Goal: Task Accomplishment & Management: Use online tool/utility

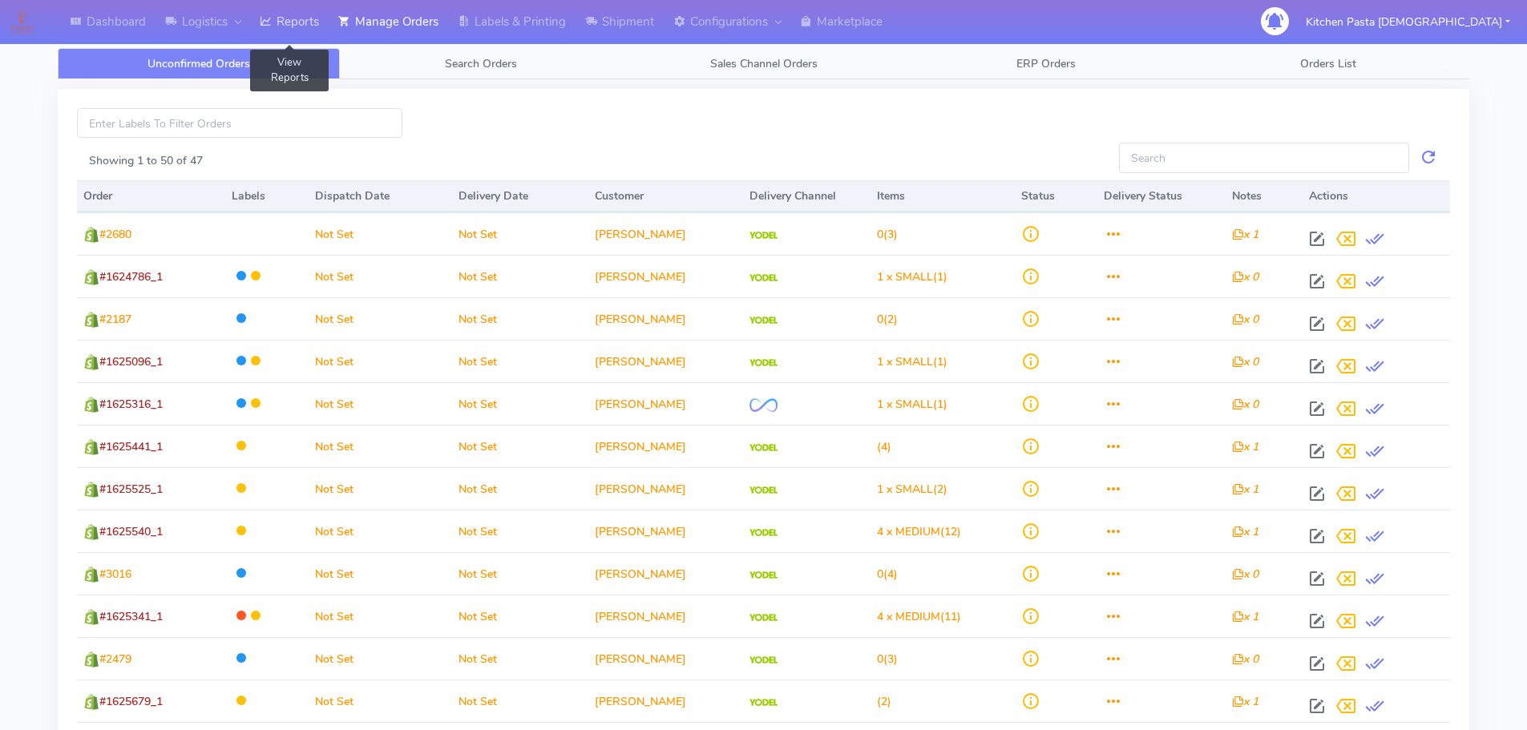
click at [299, 18] on link "Reports" at bounding box center [289, 22] width 79 height 44
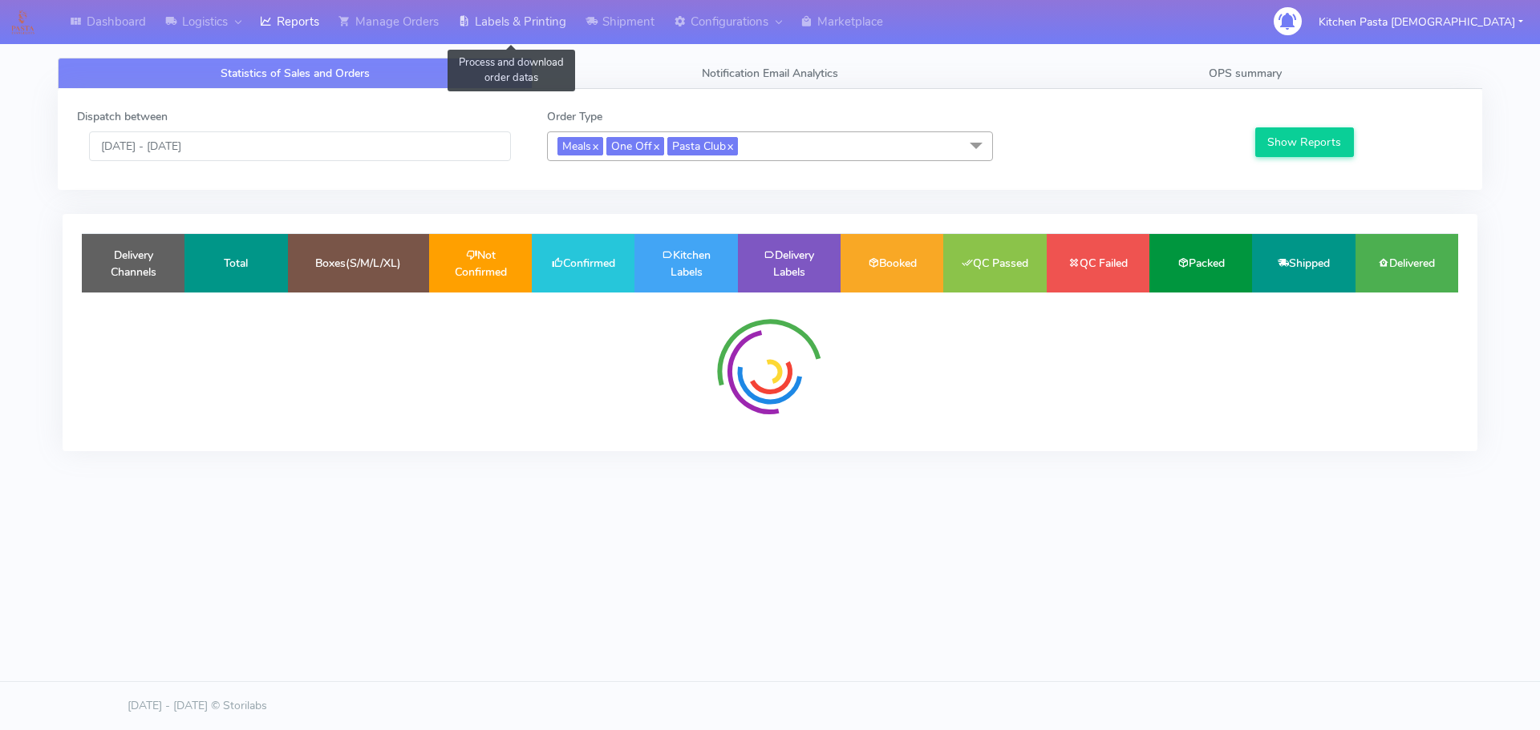
click at [505, 26] on link "Labels & Printing" at bounding box center [511, 22] width 127 height 44
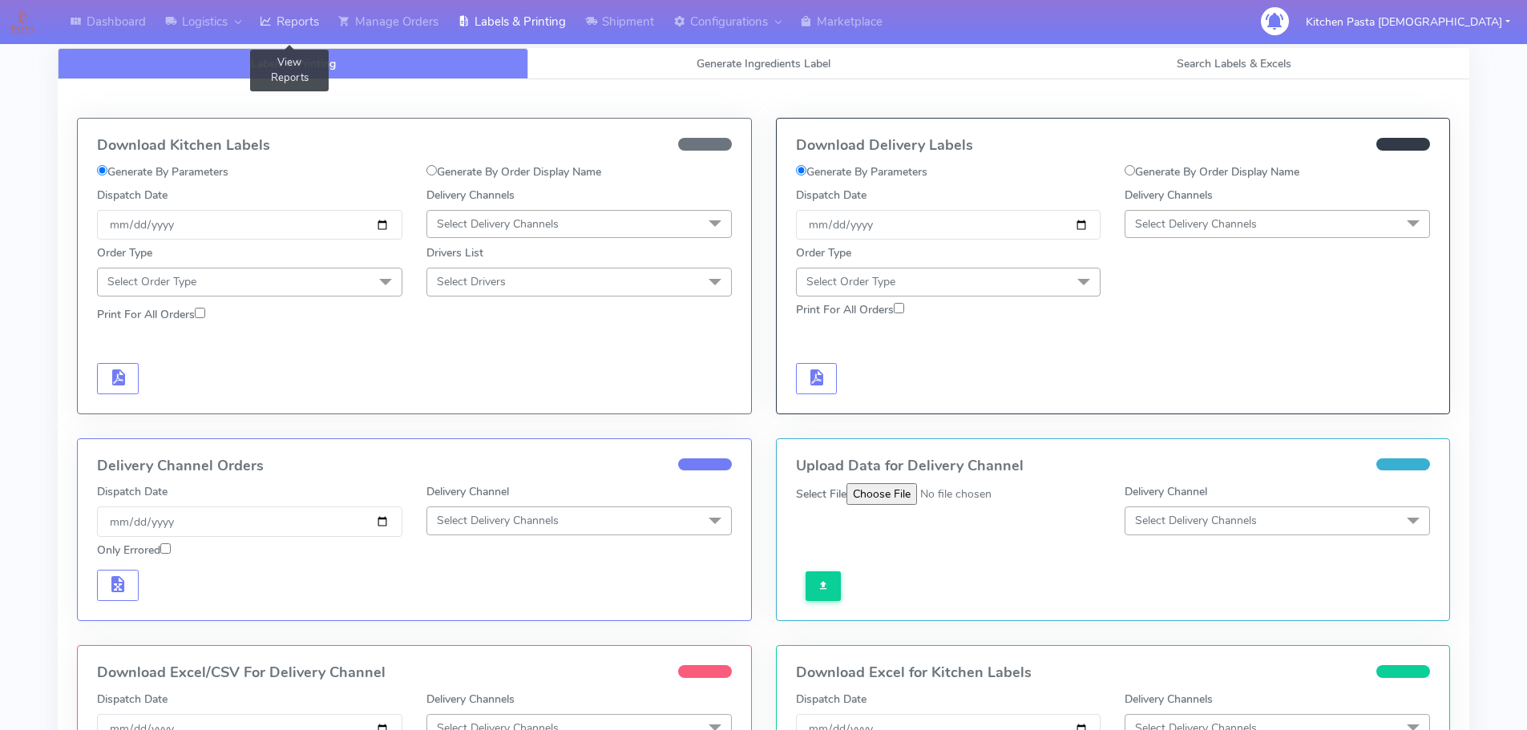
click at [293, 29] on link "Reports" at bounding box center [289, 22] width 79 height 44
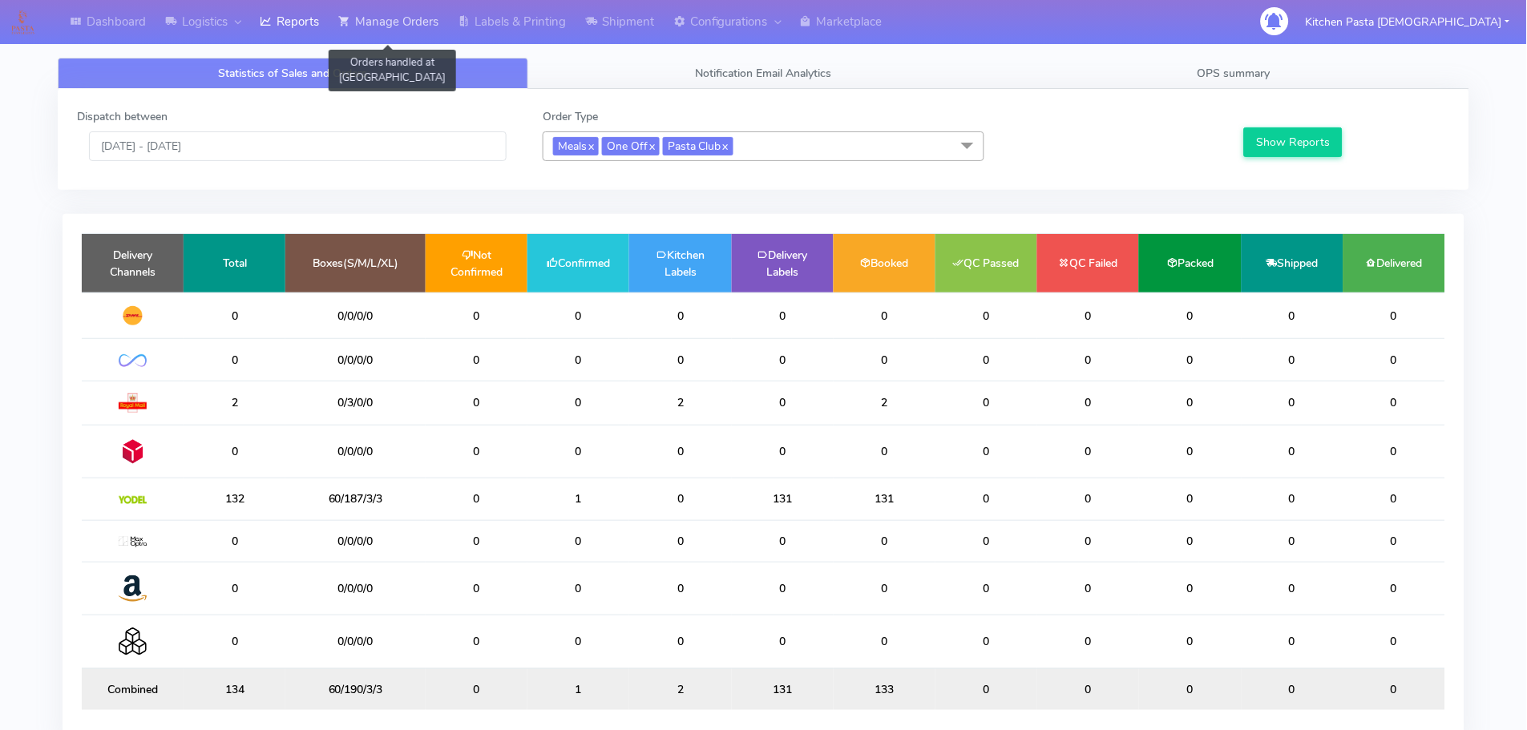
click at [384, 32] on link "Manage Orders" at bounding box center [388, 22] width 119 height 44
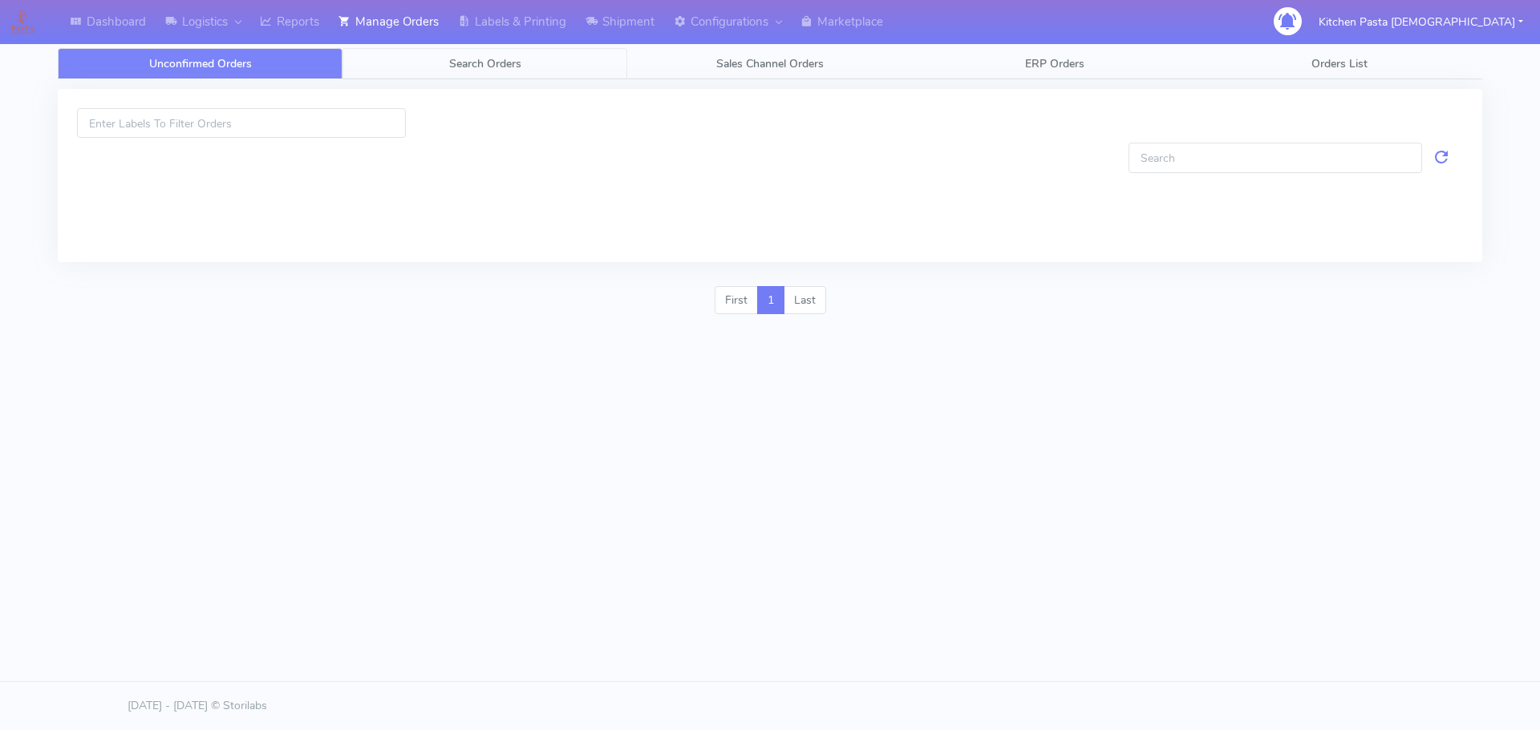
click at [425, 65] on link "Search Orders" at bounding box center [484, 63] width 285 height 31
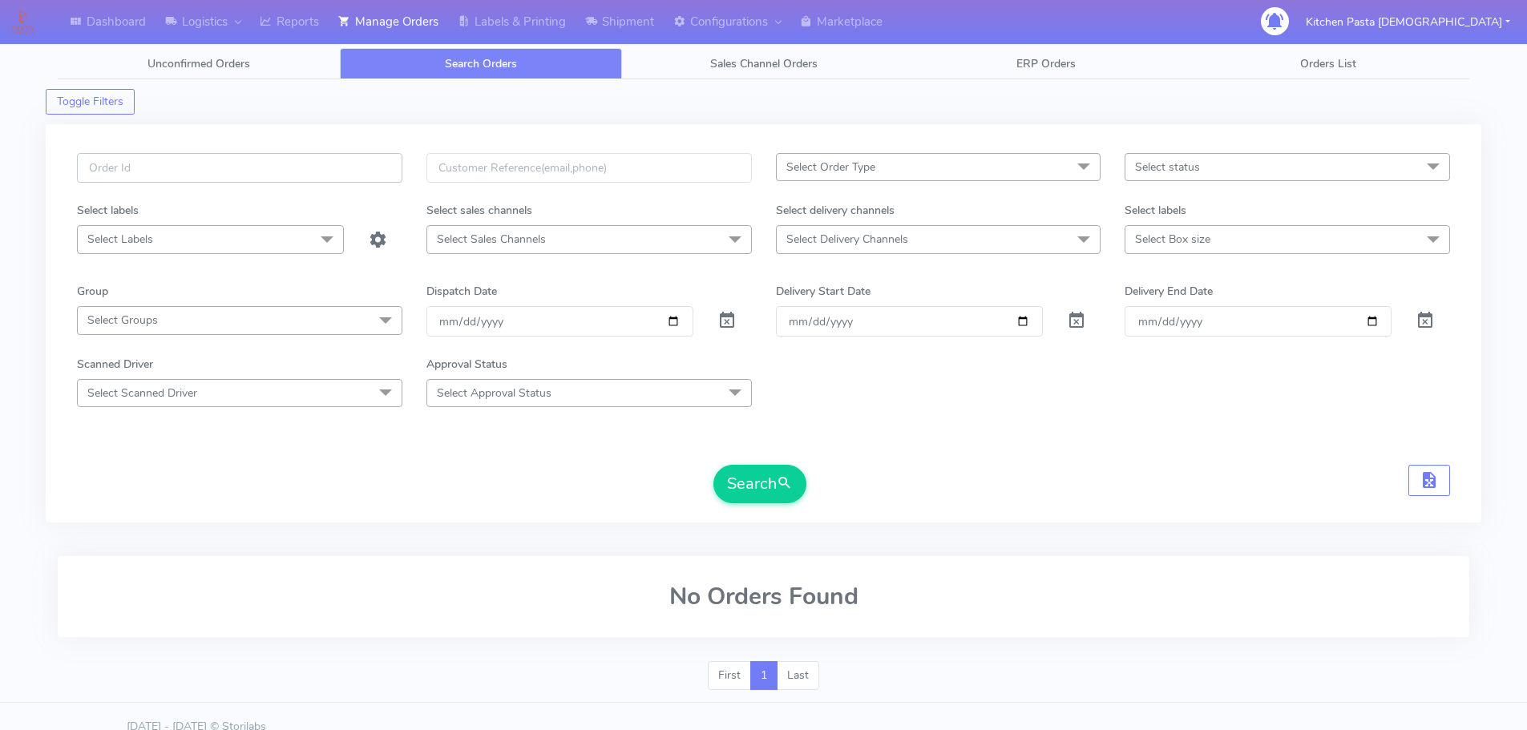
click at [345, 164] on input "text" at bounding box center [240, 168] width 326 height 30
type input "1625550_1"
click at [714, 465] on button "Search" at bounding box center [760, 484] width 93 height 38
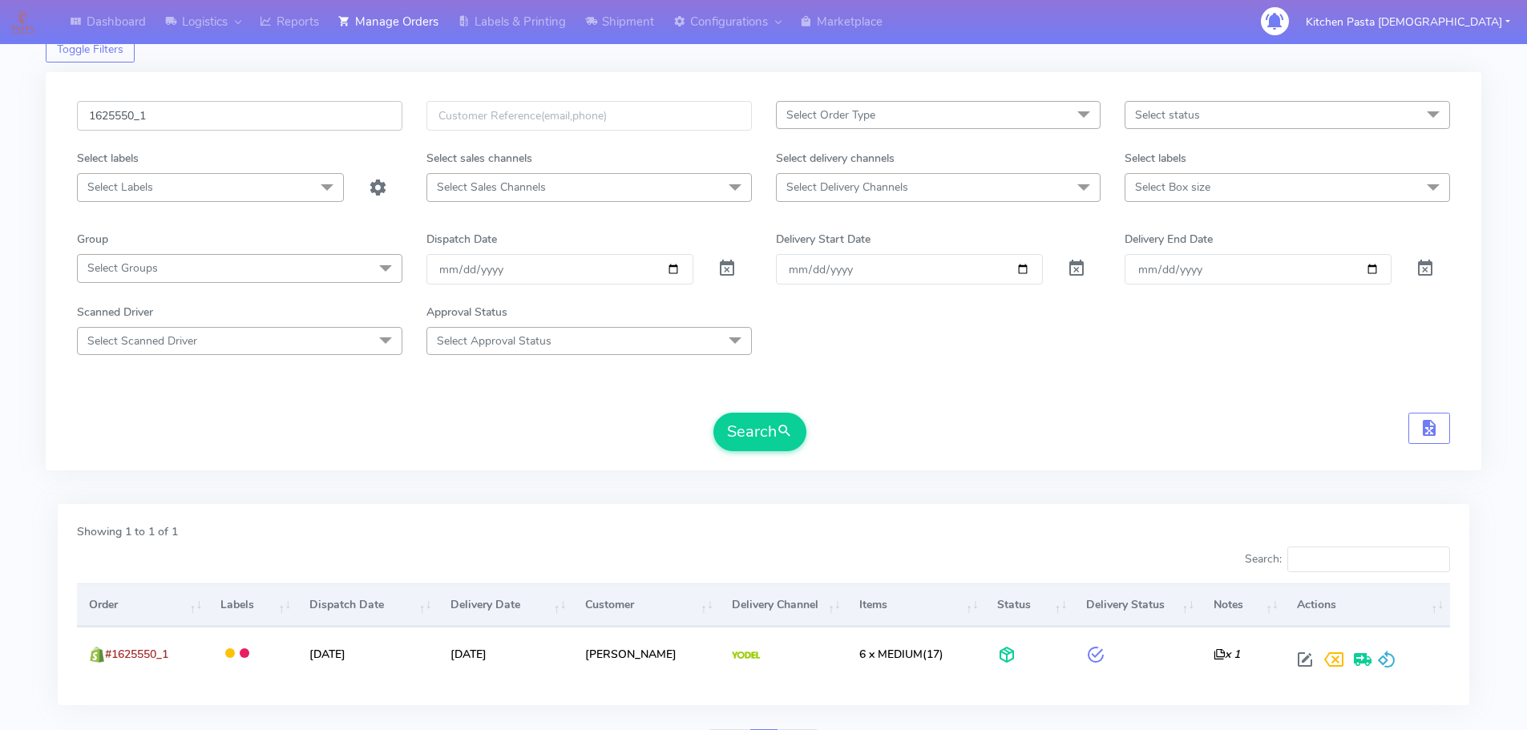
scroll to position [140, 0]
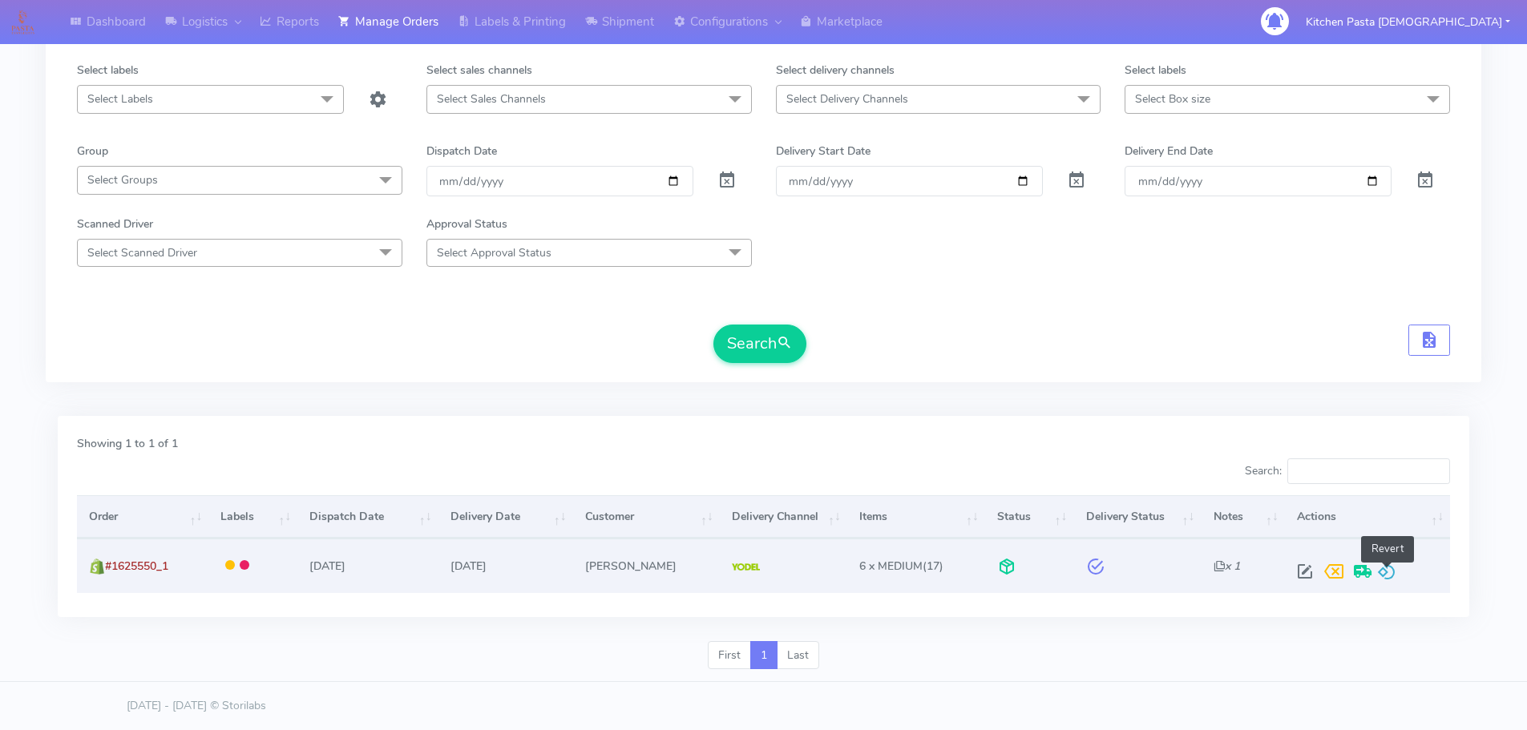
click at [1387, 583] on span at bounding box center [1387, 575] width 19 height 15
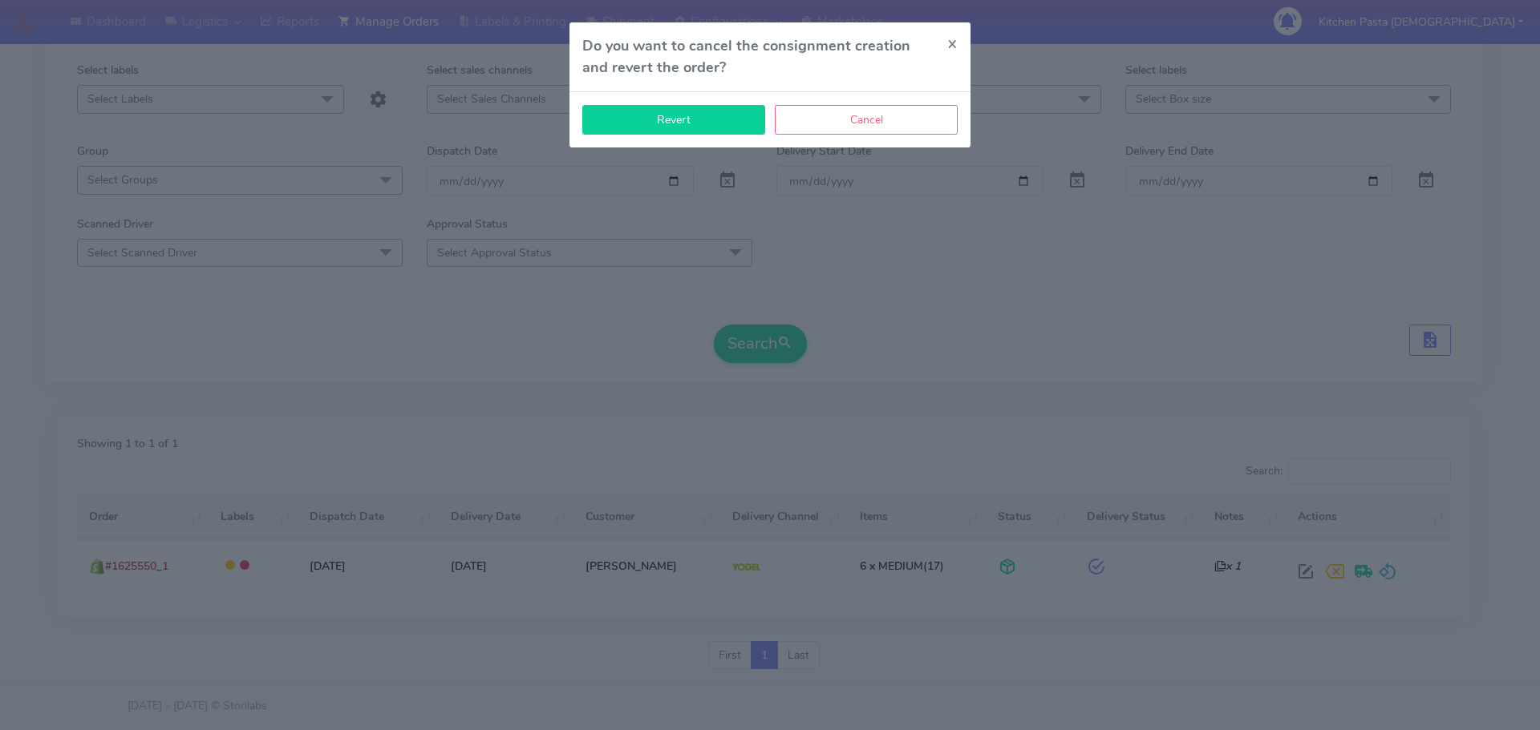
click at [676, 123] on button "Revert" at bounding box center [673, 120] width 183 height 30
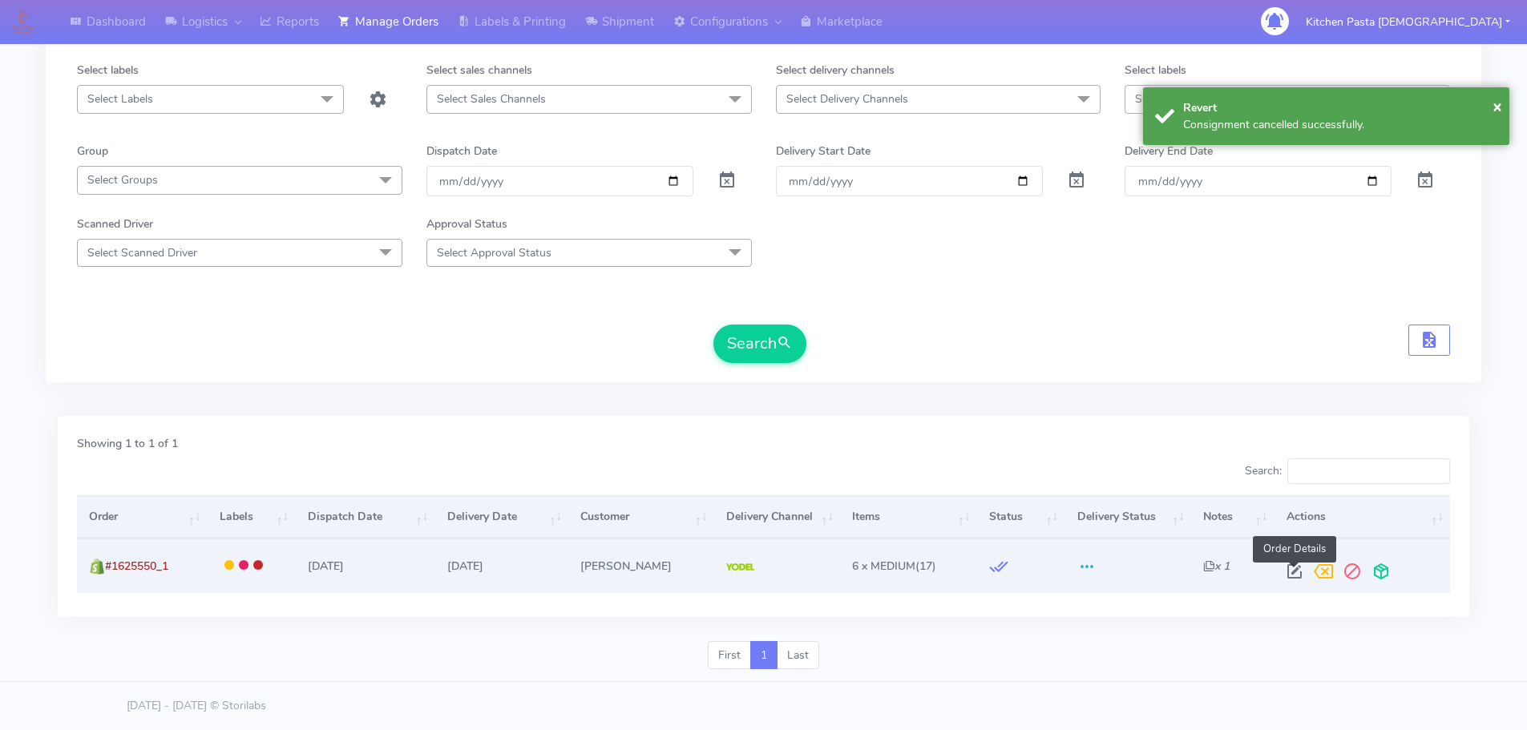
click at [1292, 568] on span at bounding box center [1295, 575] width 29 height 15
select select "5"
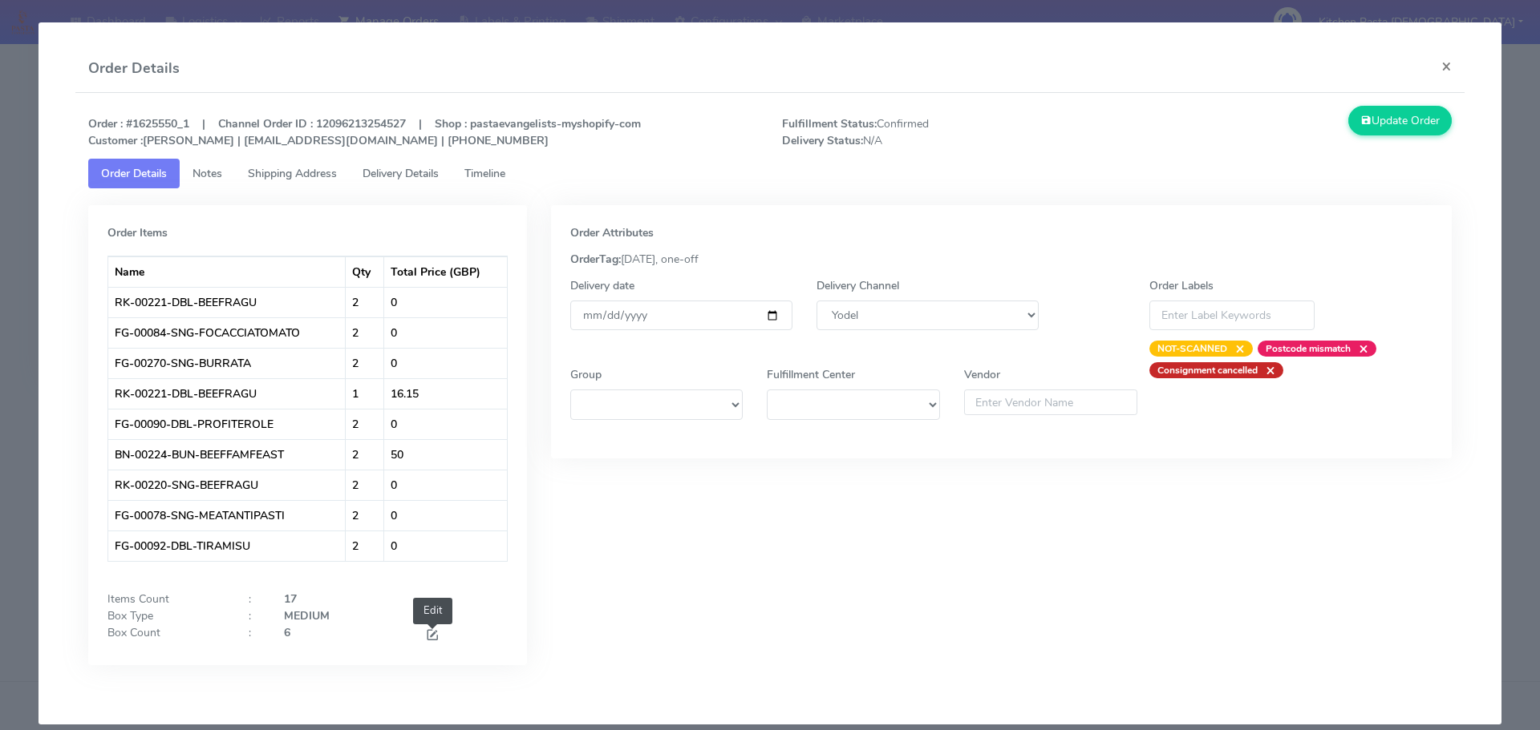
click at [436, 637] on span at bounding box center [432, 636] width 14 height 15
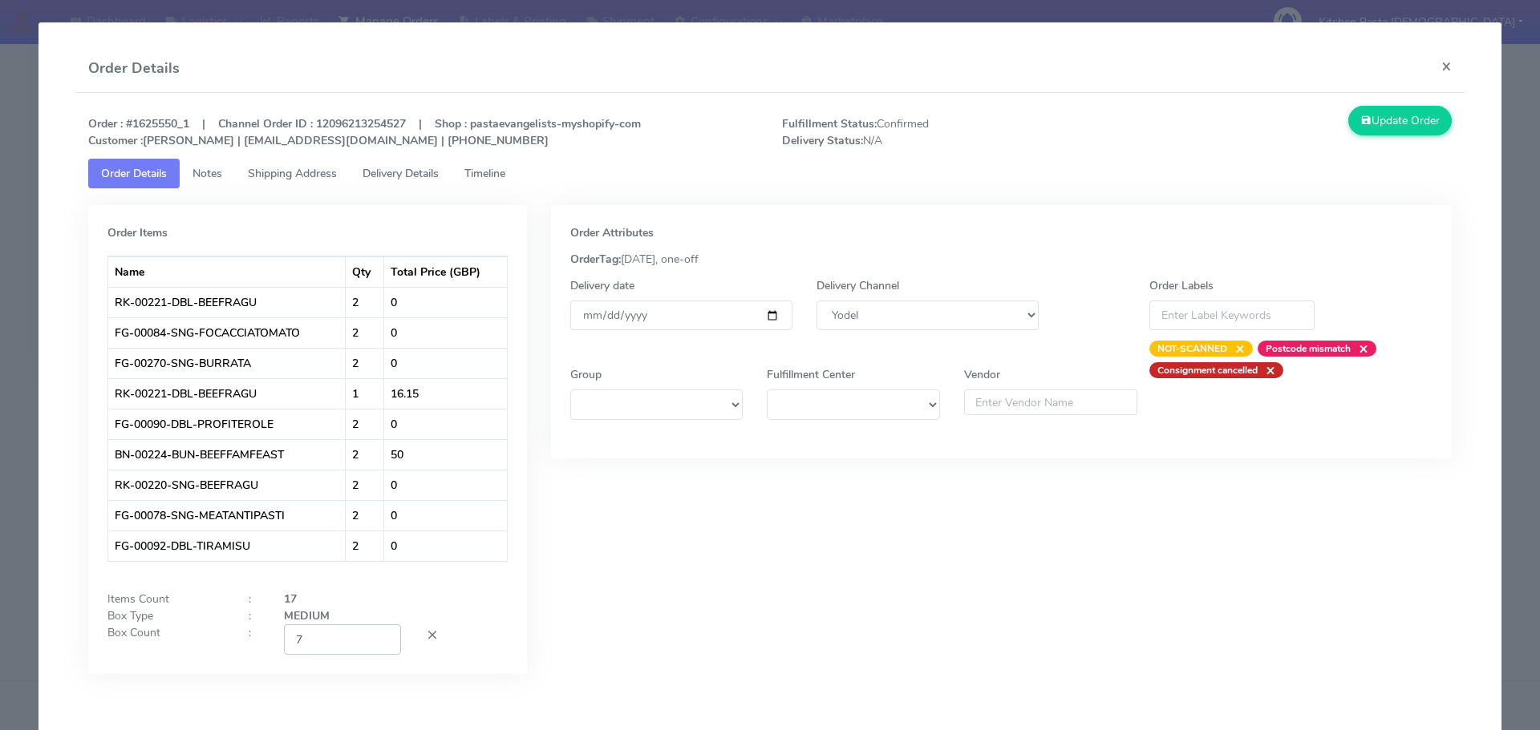
click at [381, 638] on input "7" at bounding box center [342, 640] width 117 height 30
click at [379, 641] on input "6" at bounding box center [342, 640] width 117 height 30
click at [379, 641] on input "5" at bounding box center [342, 640] width 117 height 30
click at [379, 641] on input "4" at bounding box center [342, 640] width 117 height 30
click at [379, 641] on input "3" at bounding box center [342, 640] width 117 height 30
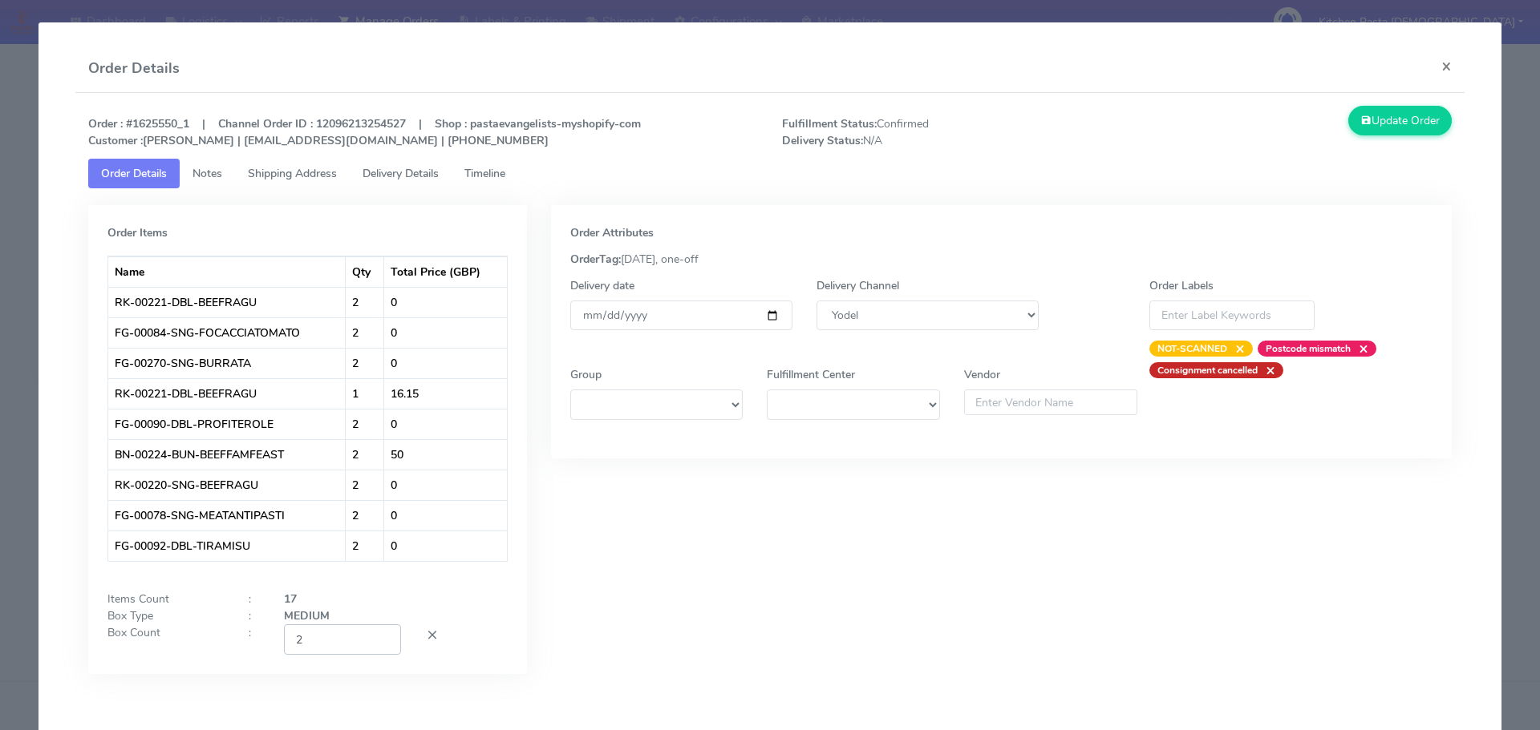
type input "2"
click at [379, 641] on input "2" at bounding box center [342, 640] width 117 height 30
click at [1382, 116] on button "Update Order" at bounding box center [1400, 121] width 104 height 30
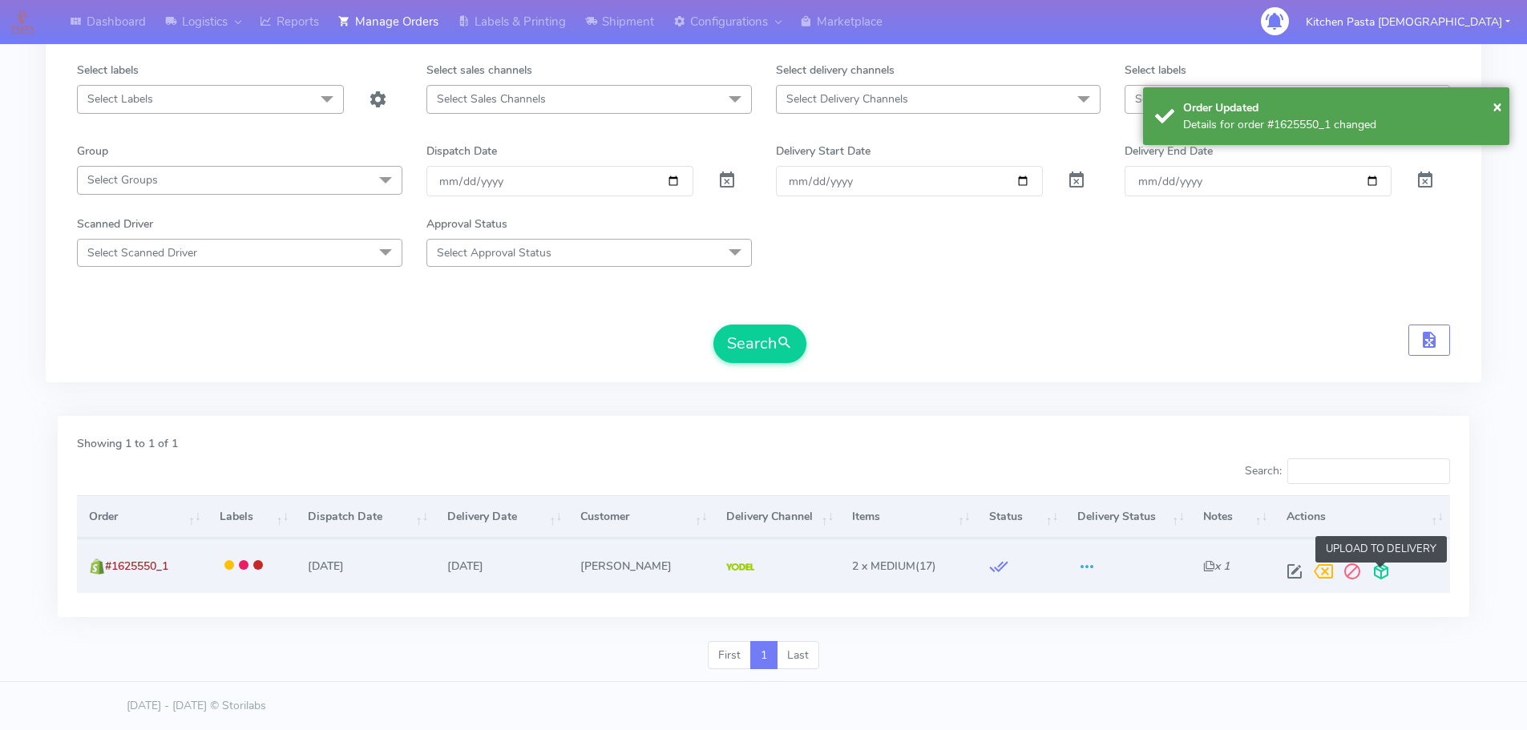
click at [1382, 568] on span at bounding box center [1381, 575] width 29 height 15
click at [1315, 575] on span at bounding box center [1318, 575] width 29 height 15
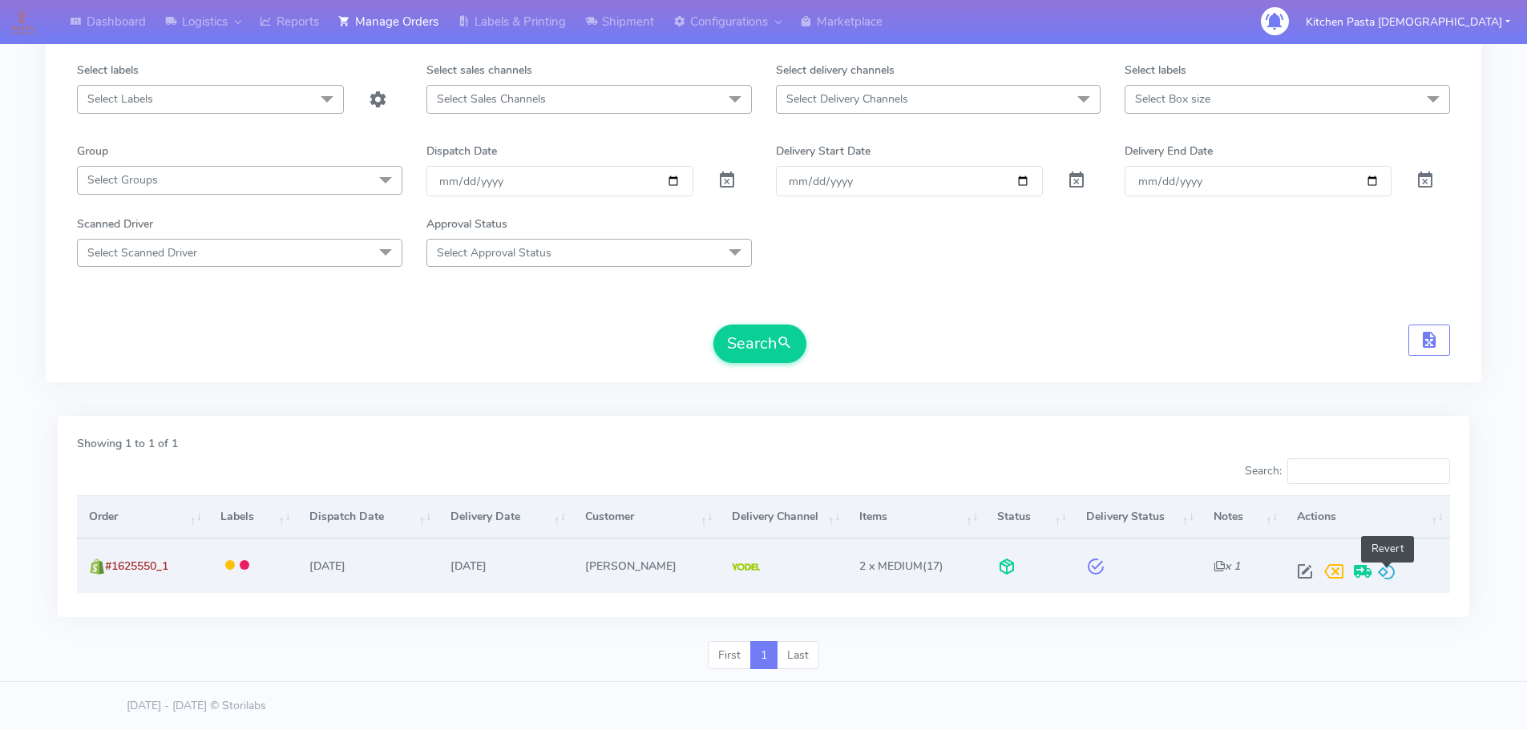
click at [1388, 568] on span at bounding box center [1387, 575] width 19 height 15
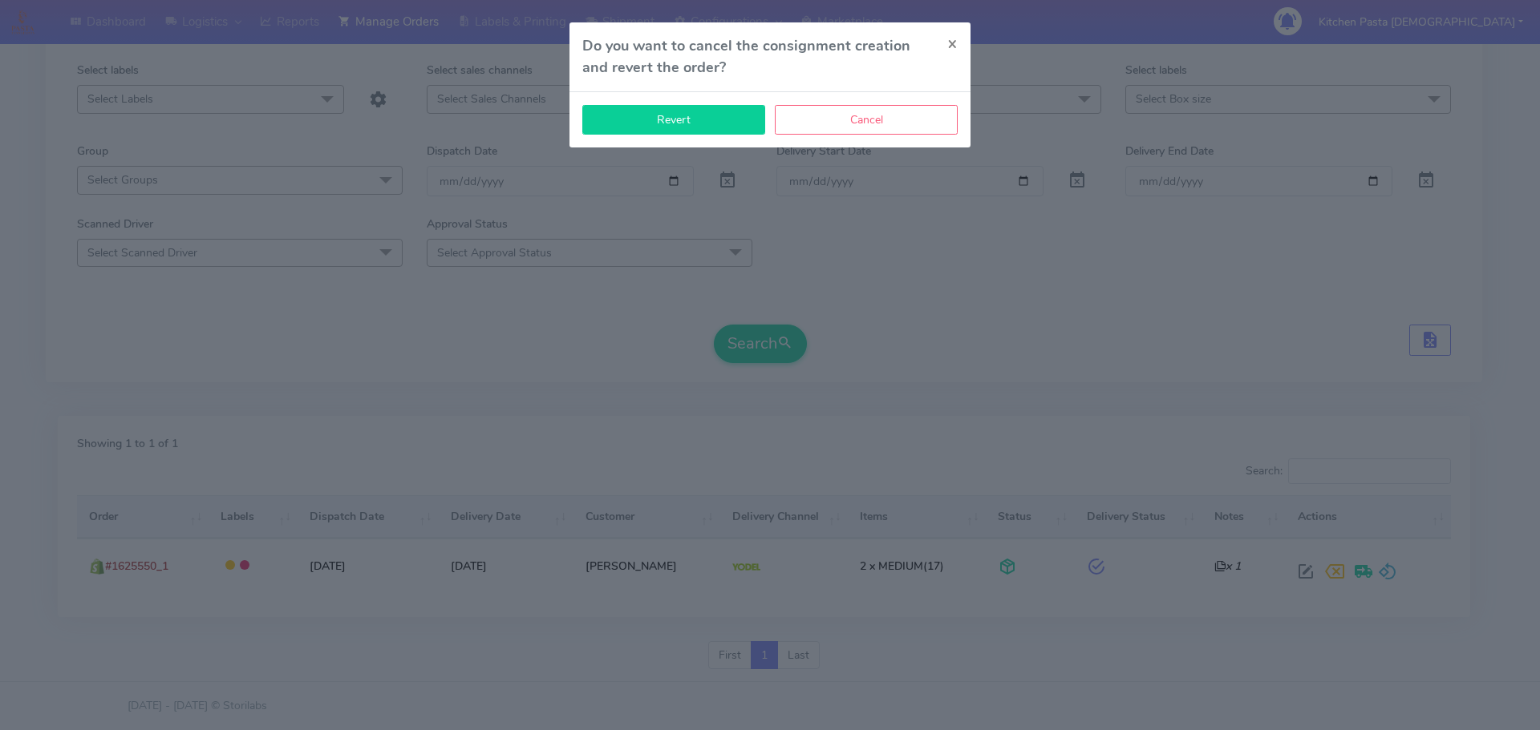
click at [719, 129] on button "Revert" at bounding box center [673, 120] width 183 height 30
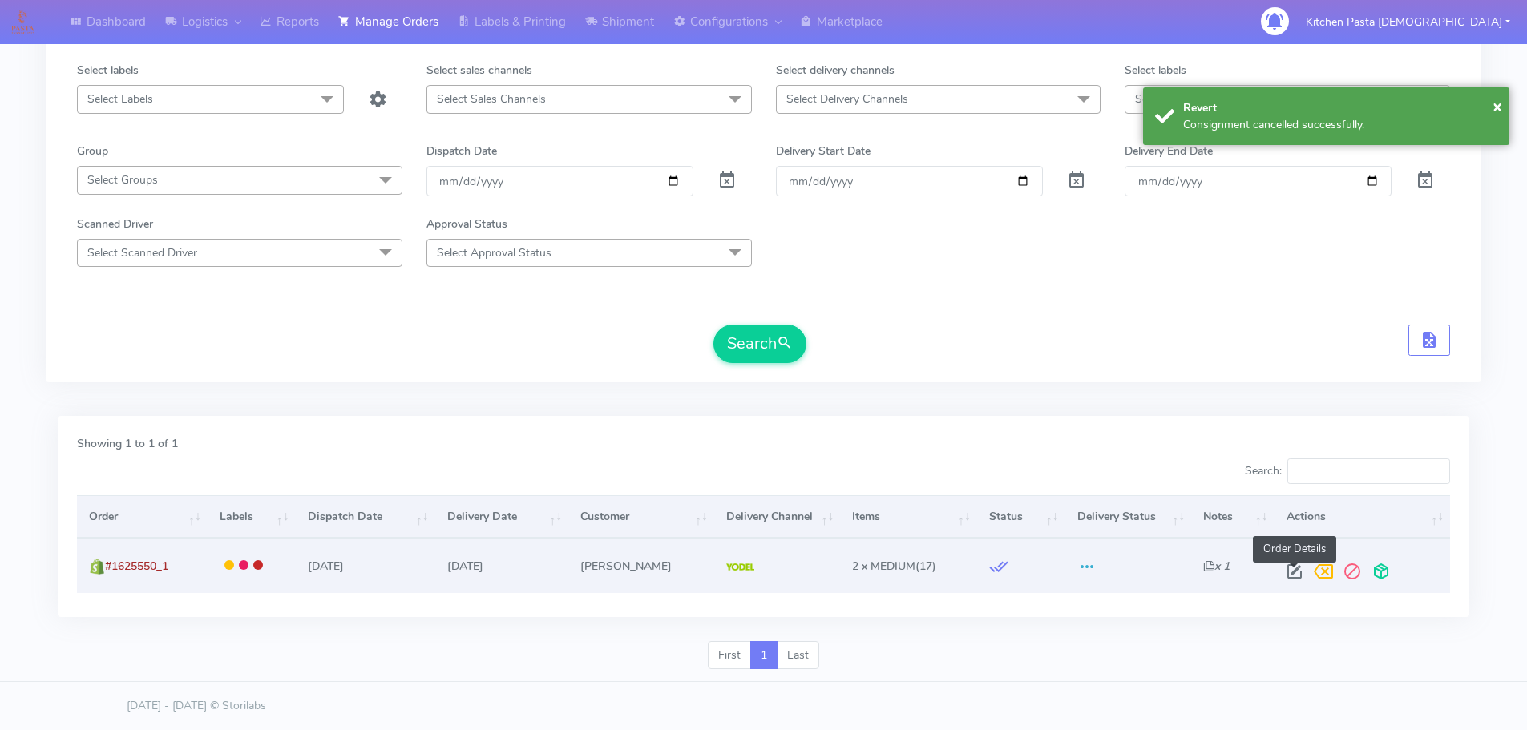
click at [1296, 570] on span at bounding box center [1295, 575] width 29 height 15
select select "5"
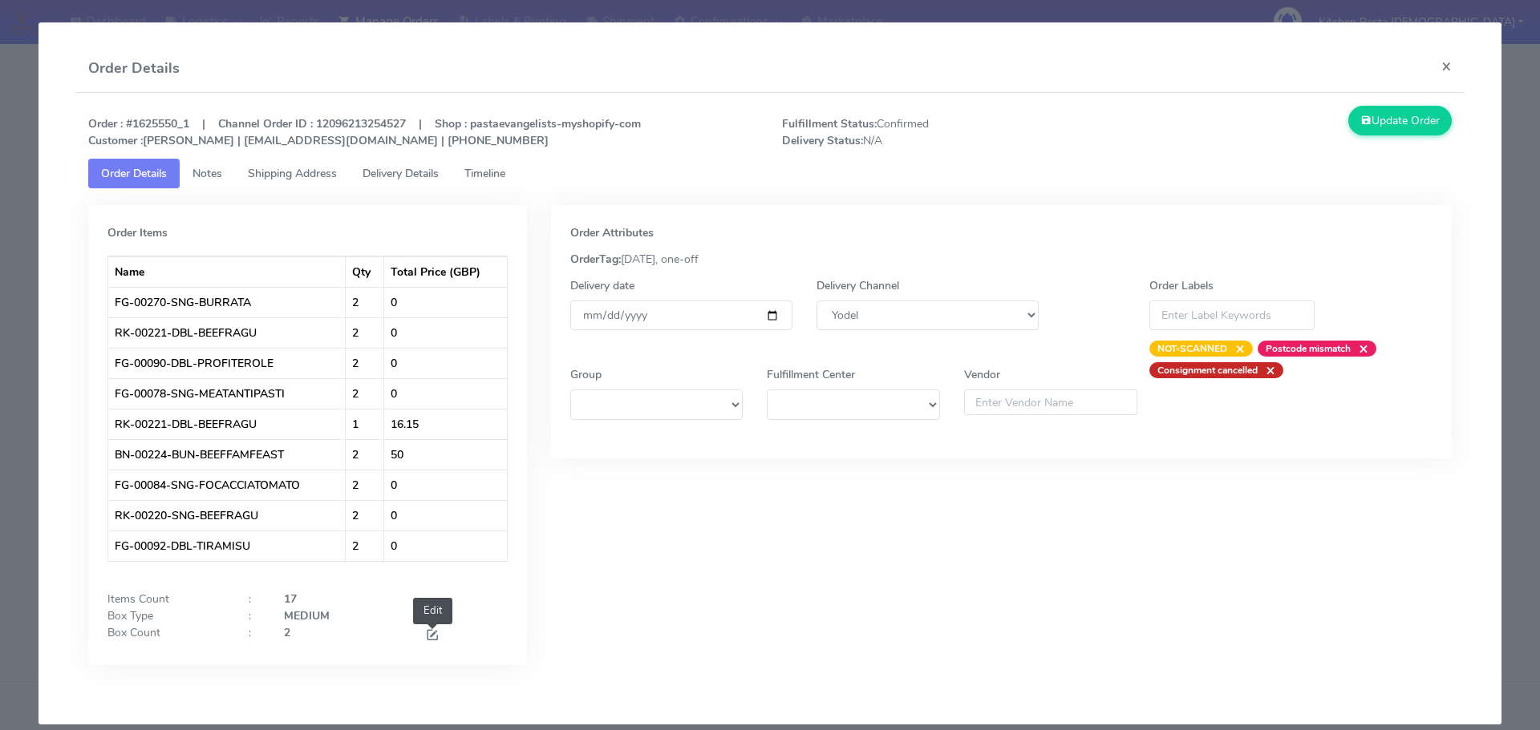
click at [430, 633] on span at bounding box center [432, 636] width 14 height 15
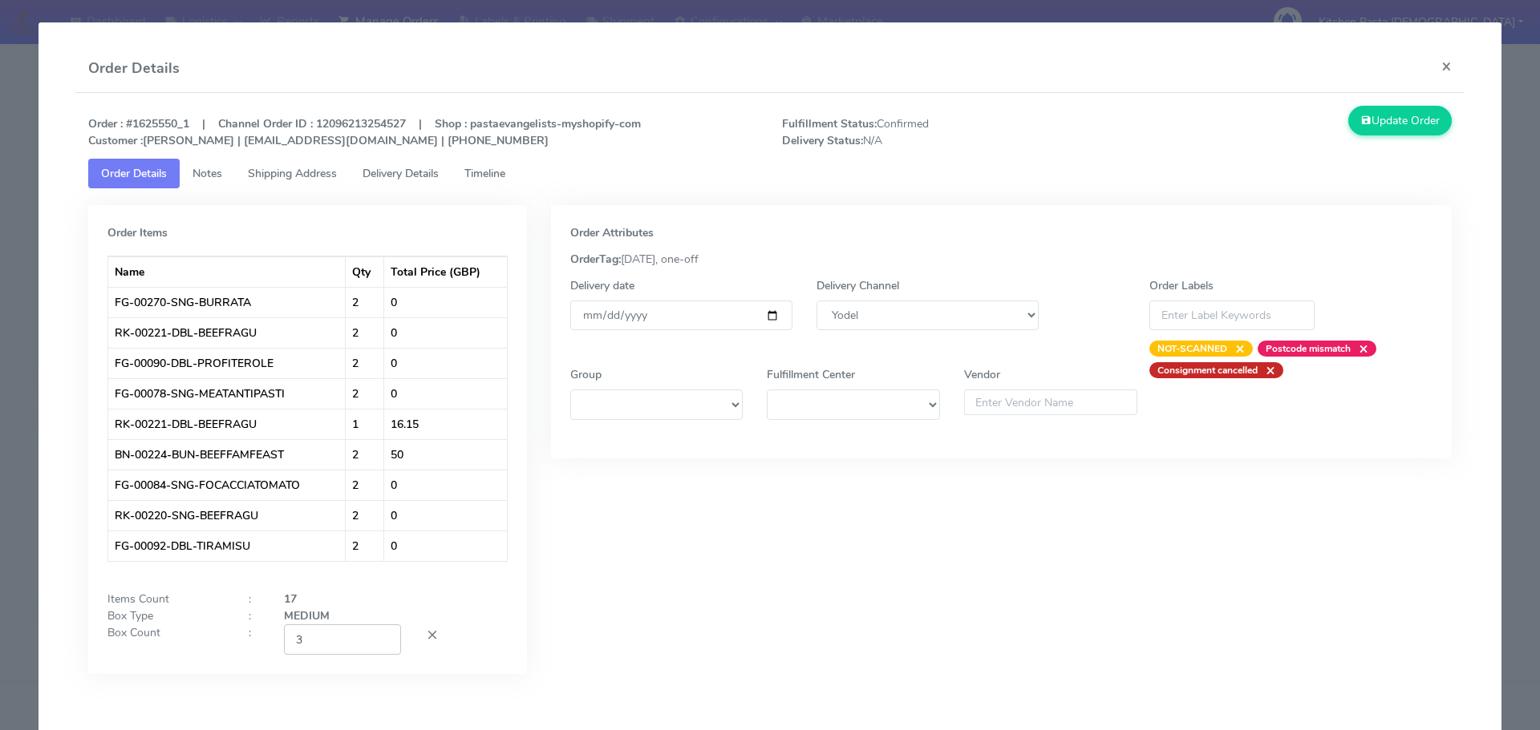
click at [380, 636] on input "3" at bounding box center [342, 640] width 117 height 30
click at [380, 636] on input "4" at bounding box center [342, 640] width 117 height 30
click at [380, 636] on input "5" at bounding box center [342, 640] width 117 height 30
type input "6"
click at [380, 636] on input "6" at bounding box center [342, 640] width 117 height 30
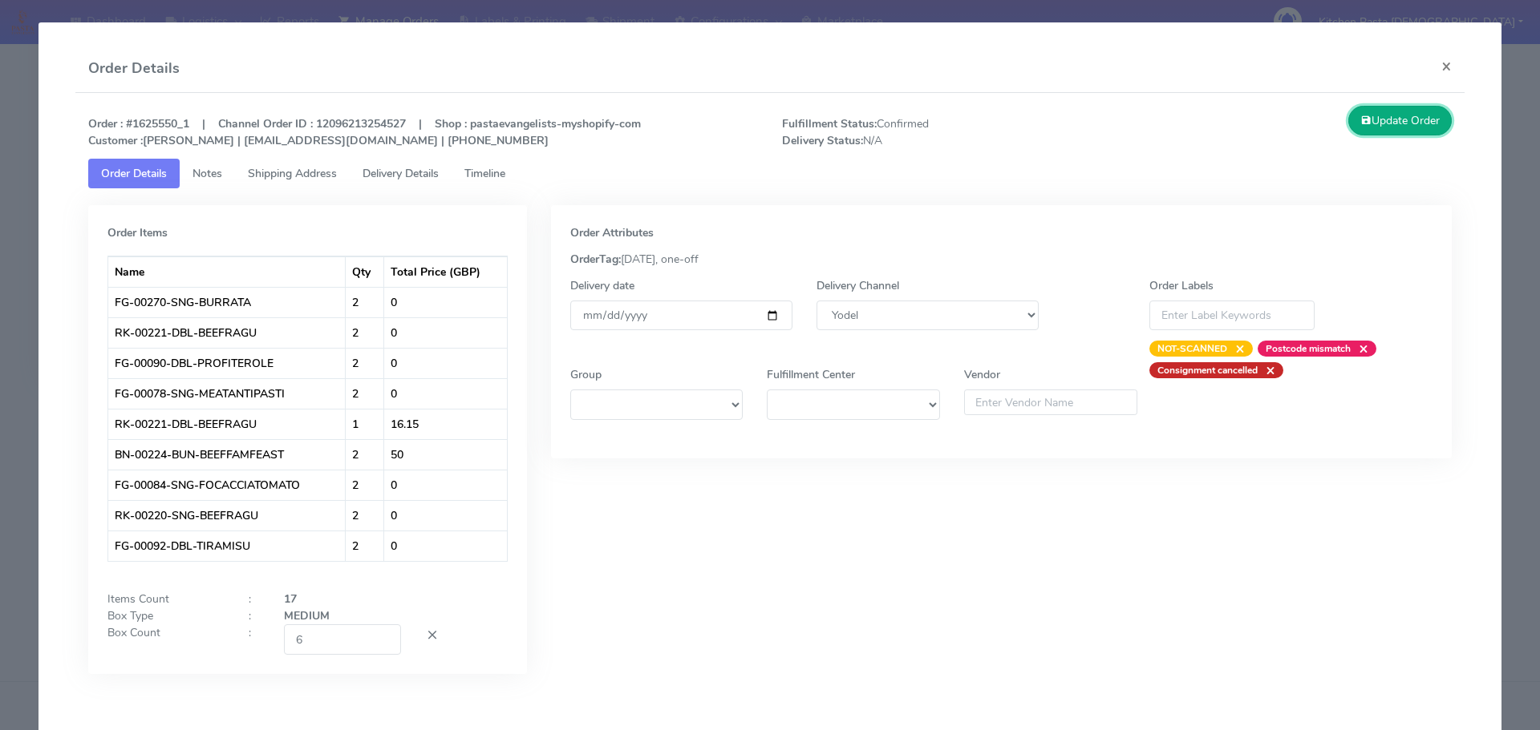
click at [1377, 114] on button "Update Order" at bounding box center [1400, 121] width 104 height 30
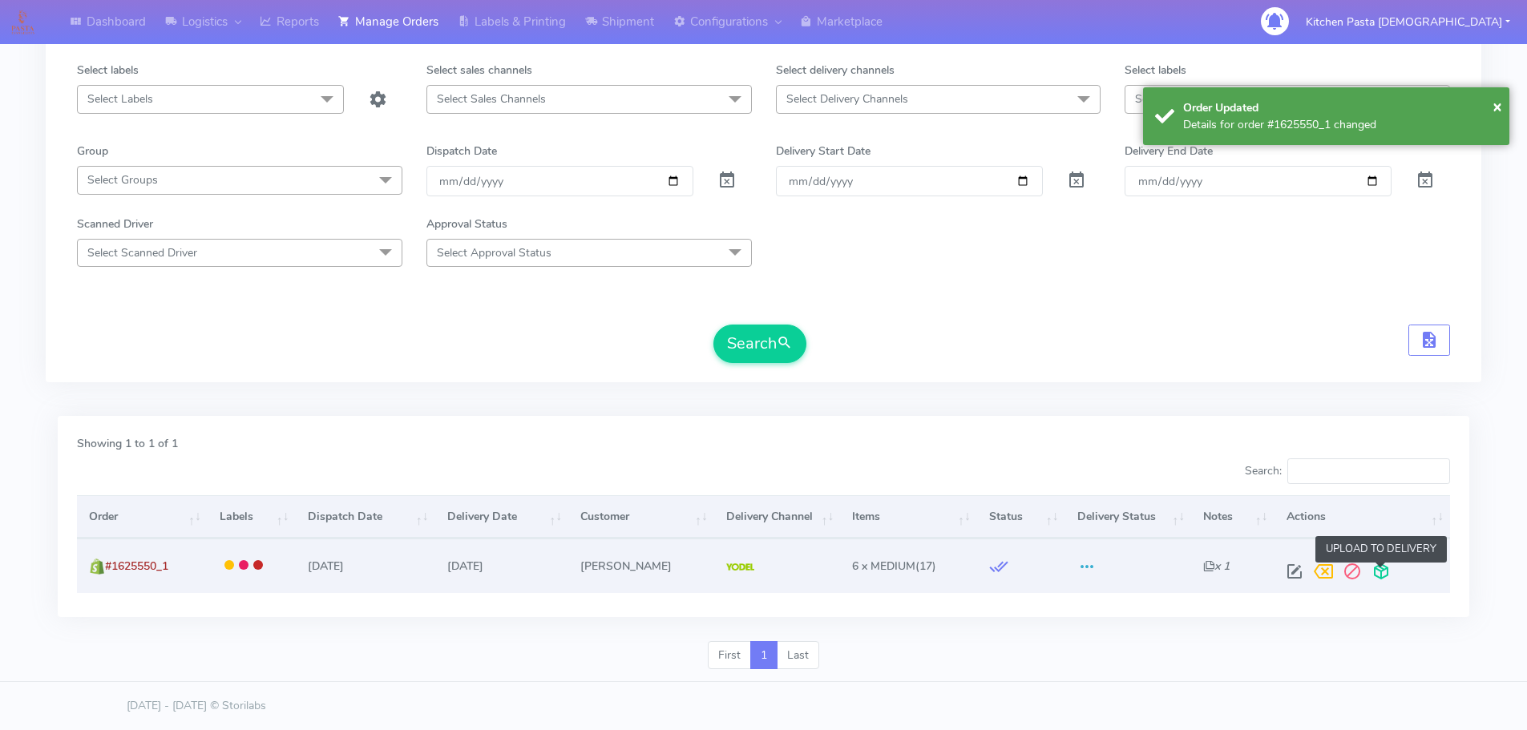
click at [1374, 573] on span at bounding box center [1381, 575] width 29 height 15
click at [1322, 570] on span at bounding box center [1318, 575] width 29 height 15
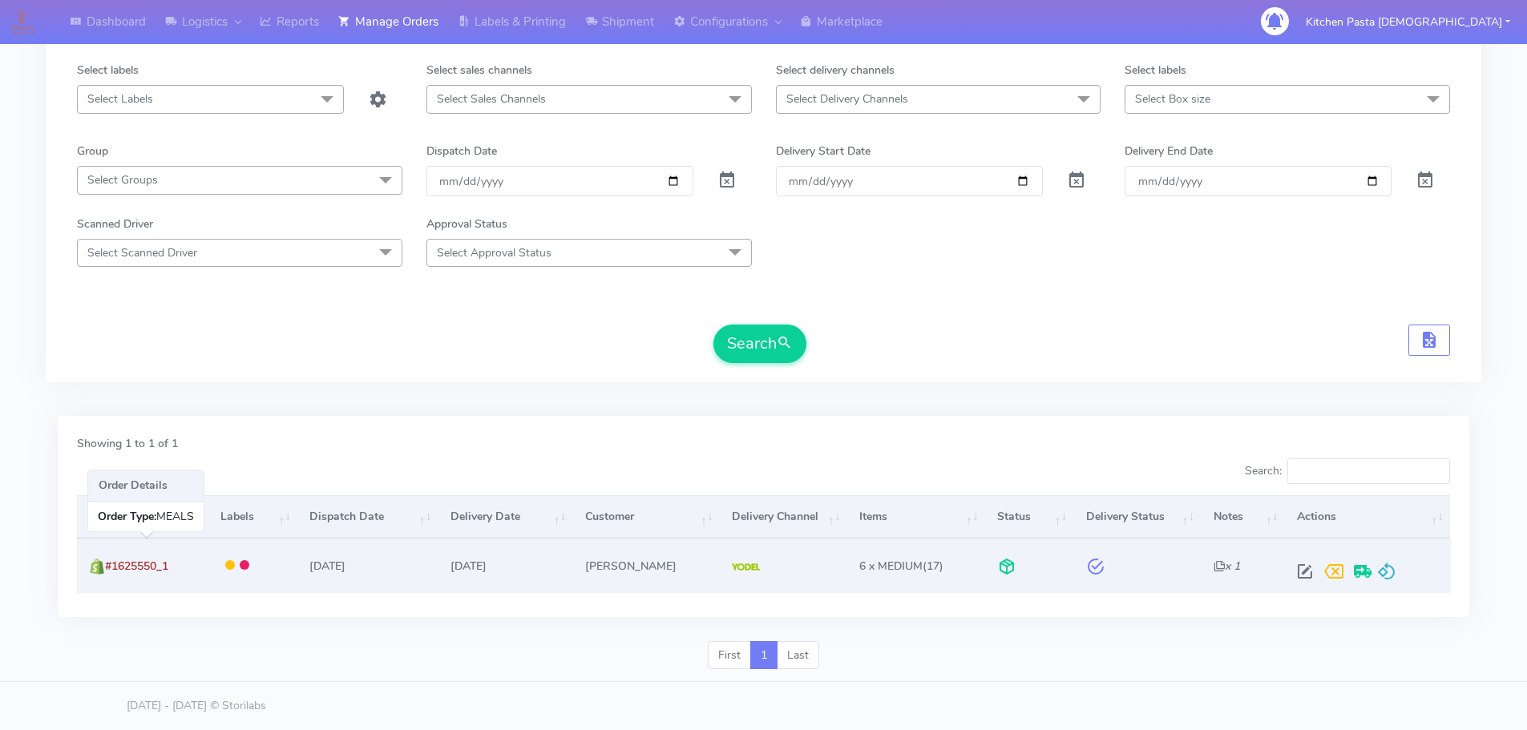
drag, startPoint x: 187, startPoint y: 569, endPoint x: 105, endPoint y: 572, distance: 81.8
click at [105, 572] on td "#1625550_1" at bounding box center [142, 566] width 131 height 54
copy span "#1625550_1"
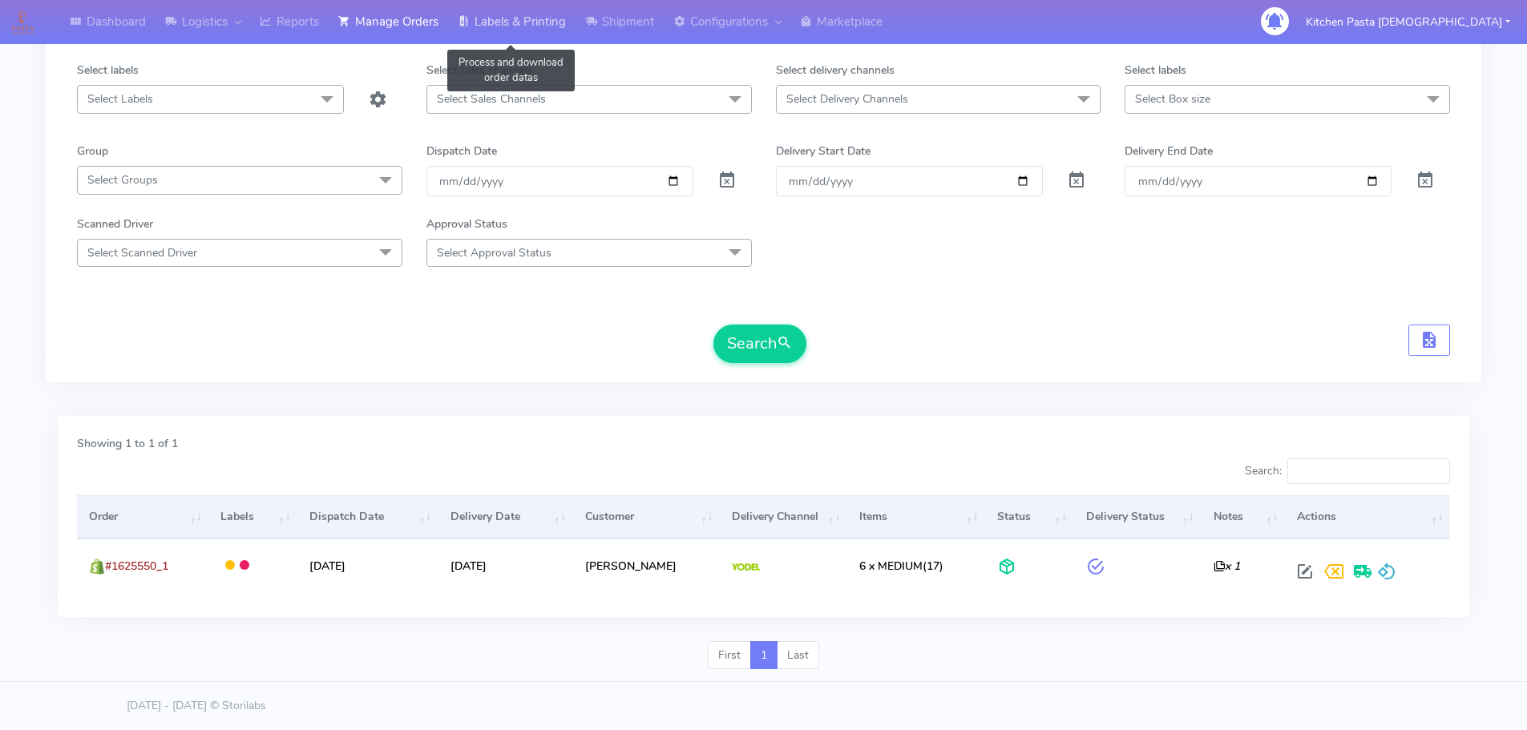
click at [543, 17] on link "Labels & Printing" at bounding box center [511, 22] width 127 height 44
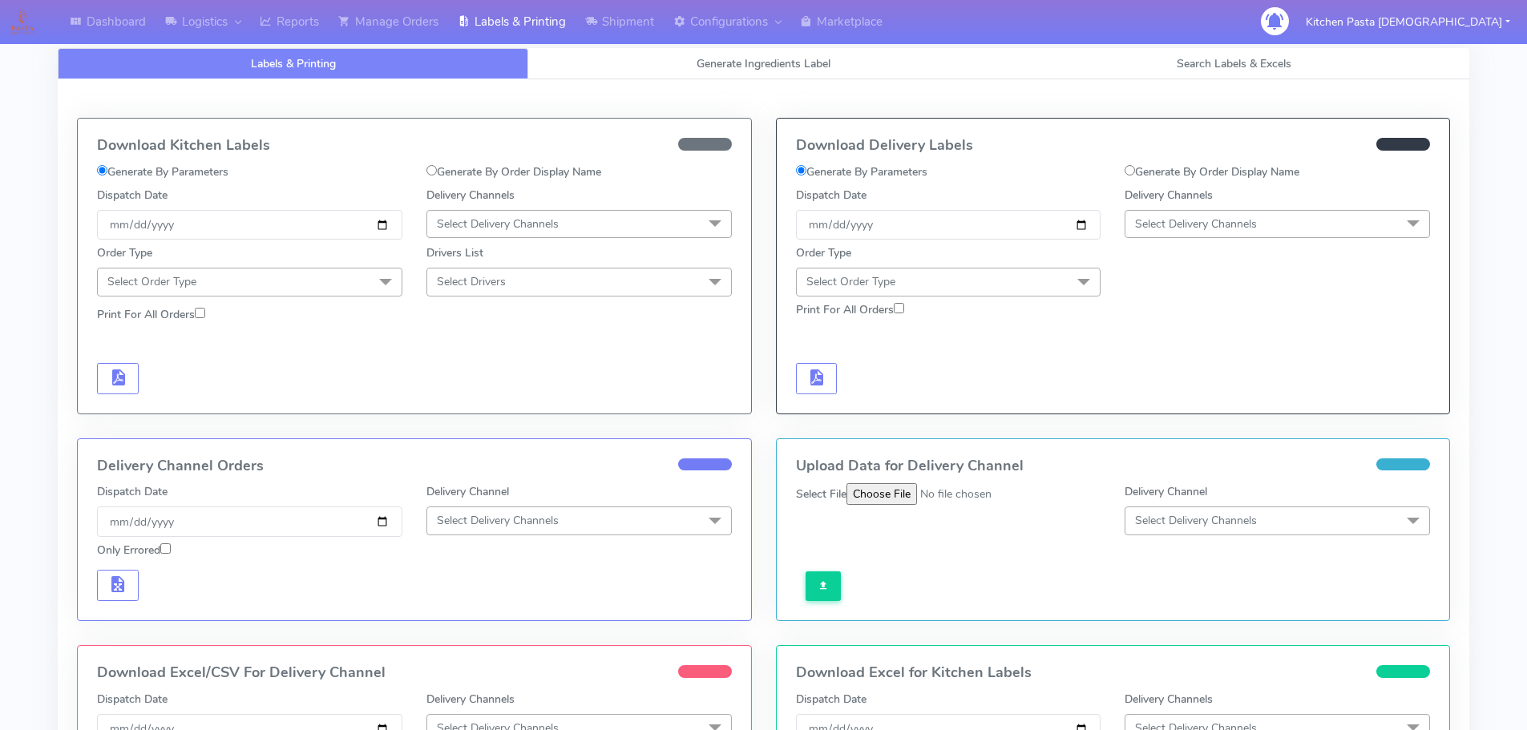
click at [1145, 172] on label "Generate By Order Display Name" at bounding box center [1212, 172] width 175 height 17
click at [1135, 172] on input "Generate By Order Display Name" at bounding box center [1130, 170] width 10 height 10
radio input "true"
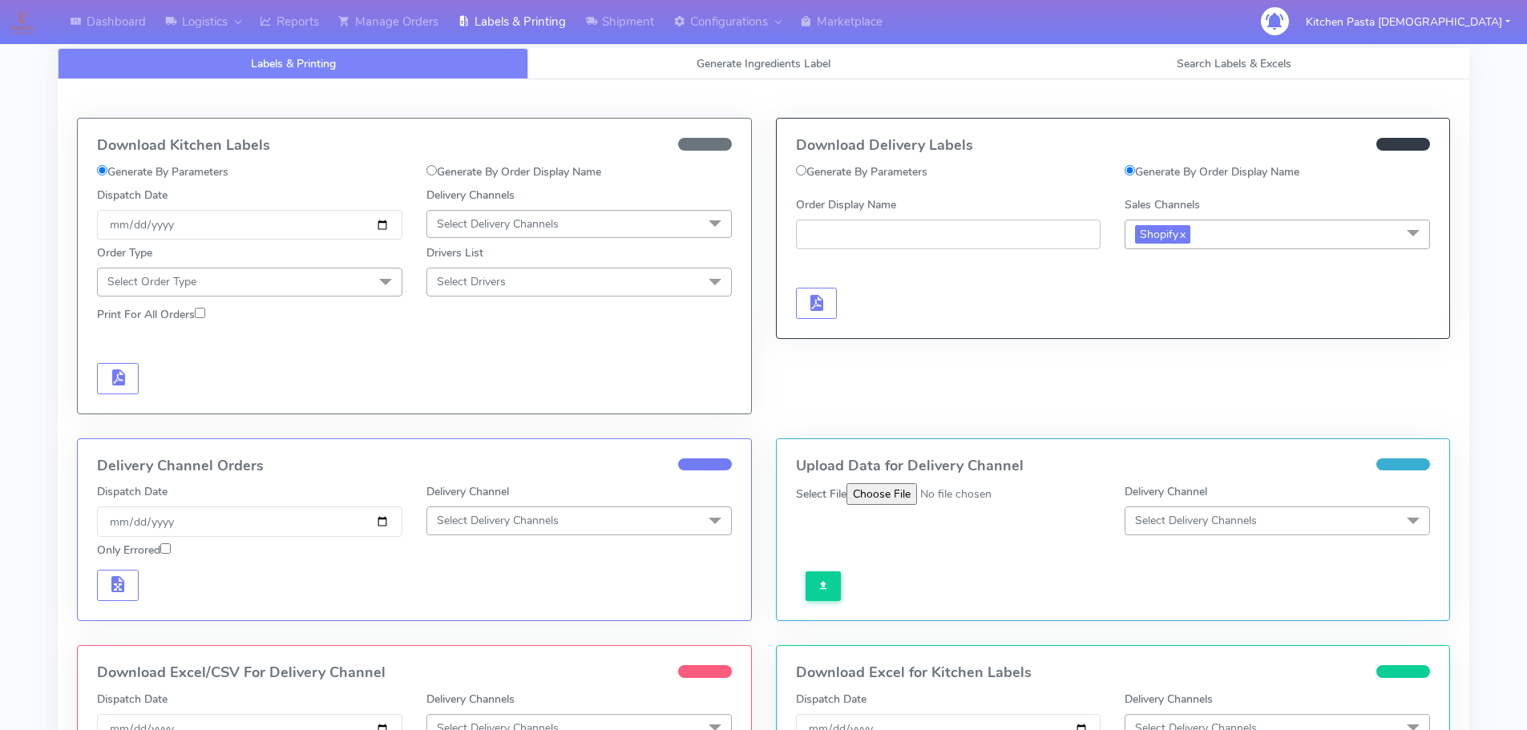
drag, startPoint x: 1022, startPoint y: 218, endPoint x: 1006, endPoint y: 232, distance: 20.4
paste input "#1625550_1"
type input "#1625550_1"
click at [831, 302] on button "button" at bounding box center [817, 303] width 42 height 31
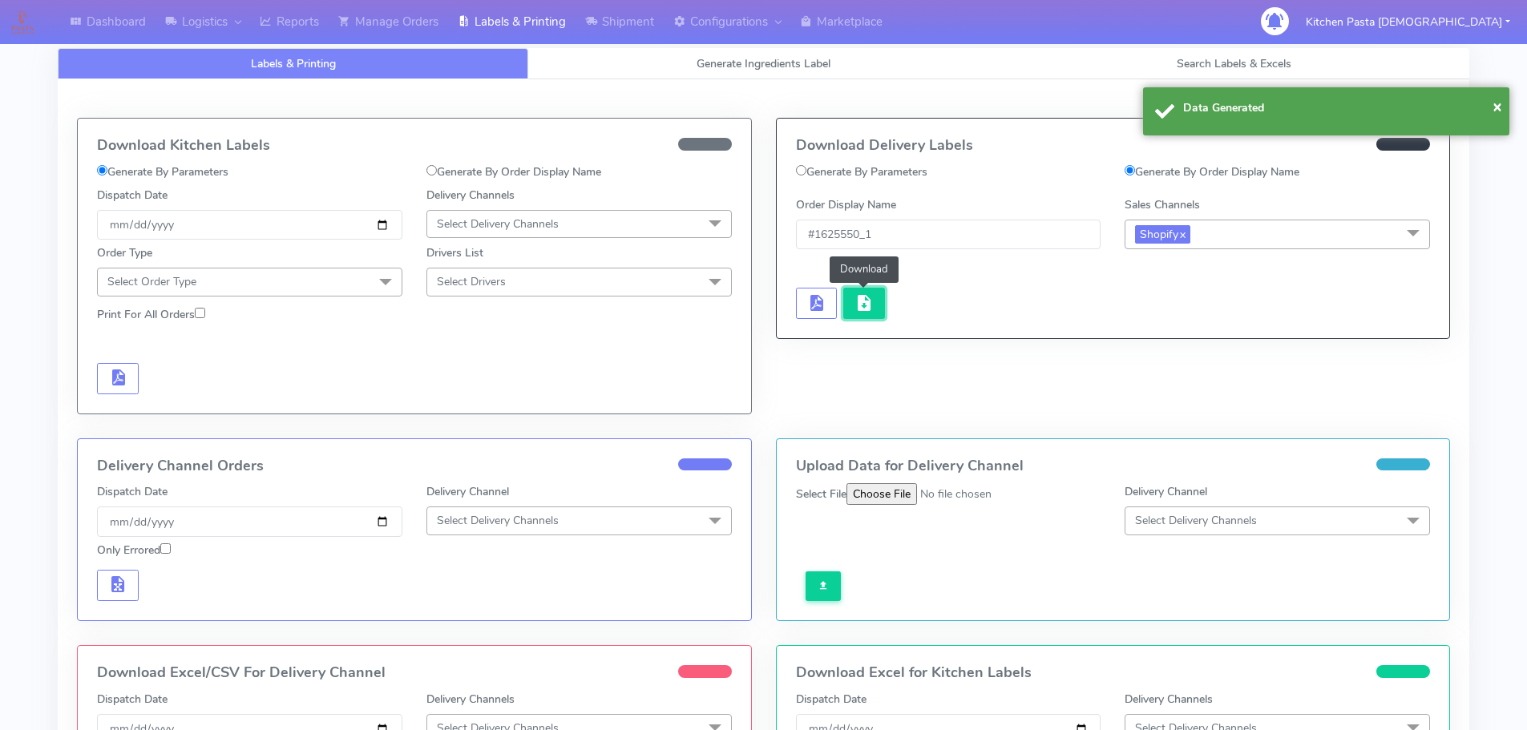
click at [868, 309] on span "button" at bounding box center [864, 306] width 19 height 15
